Goal: Entertainment & Leisure: Consume media (video, audio)

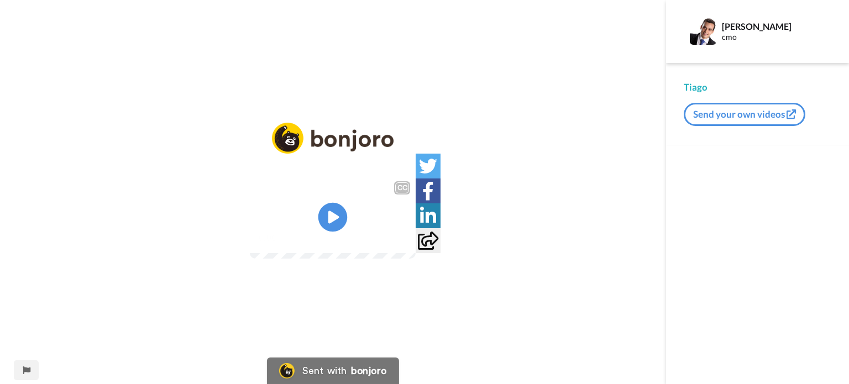
click at [329, 212] on icon "Play/Pause" at bounding box center [332, 217] width 29 height 53
click at [321, 259] on video at bounding box center [333, 217] width 166 height 83
click at [320, 256] on video at bounding box center [333, 217] width 166 height 83
click at [388, 201] on video at bounding box center [333, 217] width 166 height 83
click at [360, 226] on video at bounding box center [333, 217] width 166 height 83
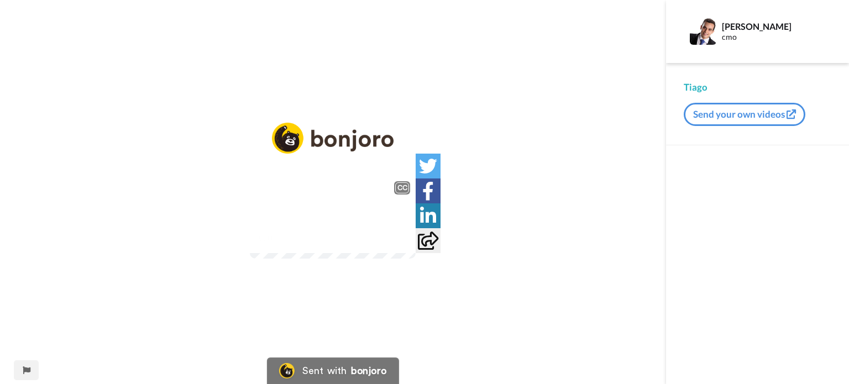
click at [409, 182] on div "CC" at bounding box center [402, 187] width 14 height 11
click at [256, 245] on span "0:13" at bounding box center [266, 238] width 20 height 14
click at [256, 245] on span "0:14" at bounding box center [266, 238] width 20 height 14
click at [406, 244] on img at bounding box center [401, 238] width 12 height 12
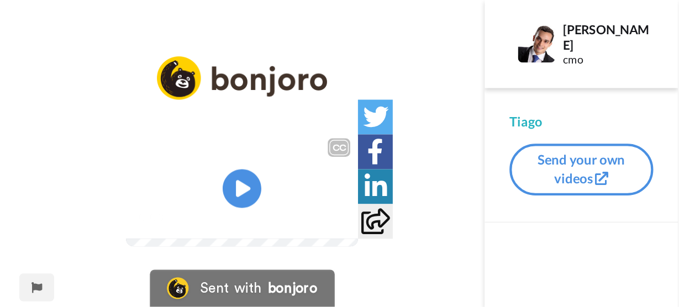
scroll to position [82, 0]
click at [185, 121] on icon at bounding box center [173, 135] width 29 height 29
